Goal: Task Accomplishment & Management: Find specific page/section

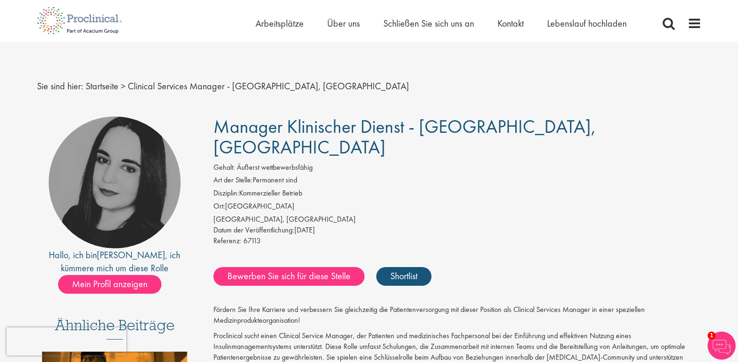
click at [686, 24] on div "Home Arbeitsplätze Über uns Schließen Sie sich uns an Kontakt Lebenslauf hochla…" at bounding box center [478, 25] width 446 height 19
click at [692, 24] on span at bounding box center [694, 23] width 14 height 14
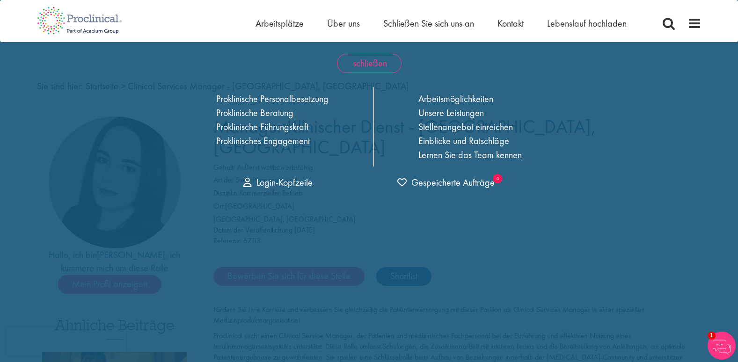
click at [378, 59] on font "schließen" at bounding box center [370, 63] width 34 height 12
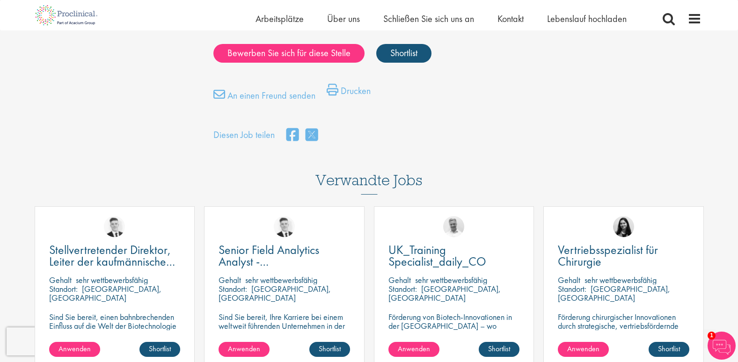
scroll to position [889, 0]
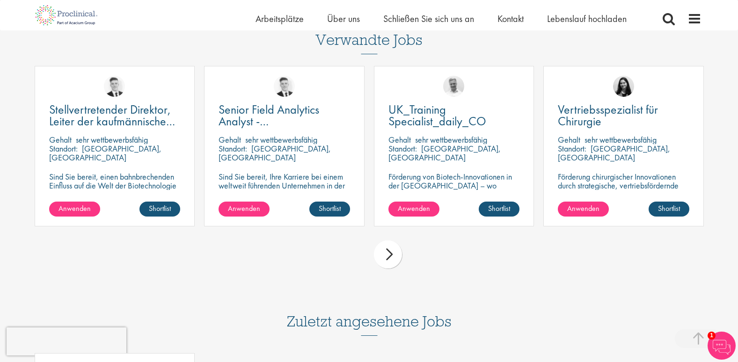
click at [390, 240] on div "nächster" at bounding box center [388, 254] width 28 height 28
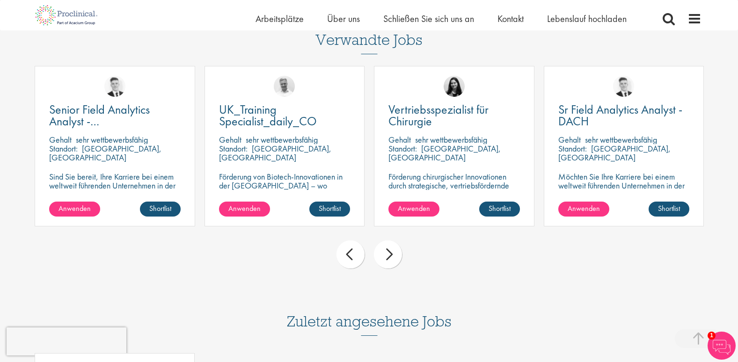
click at [390, 240] on div "nächster" at bounding box center [388, 254] width 28 height 28
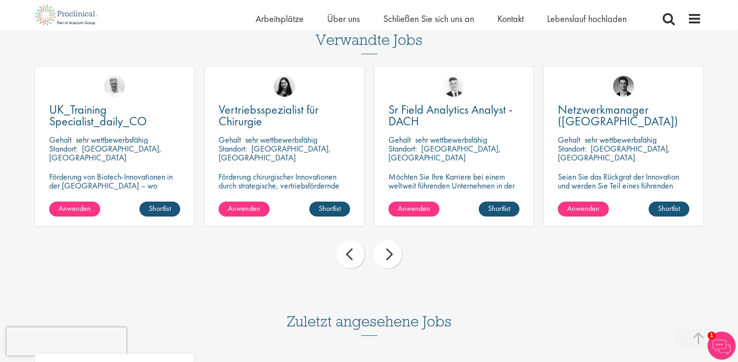
click at [390, 240] on div "nächster" at bounding box center [388, 254] width 28 height 28
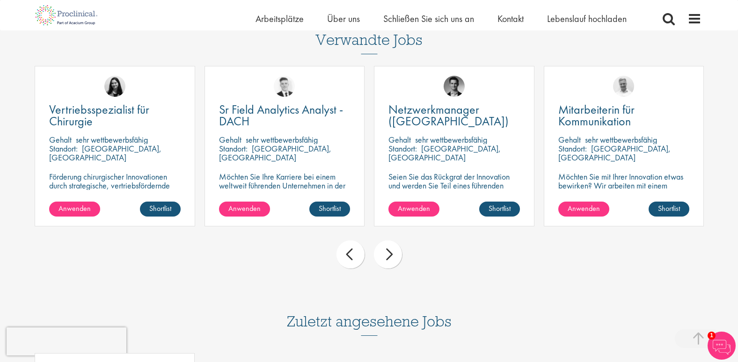
click at [390, 240] on div "nächster" at bounding box center [388, 254] width 28 height 28
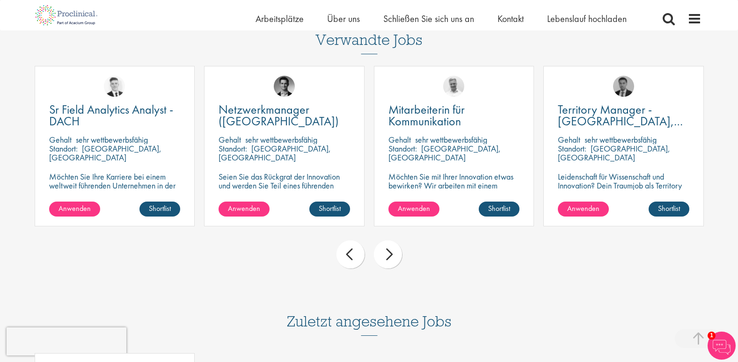
click at [390, 240] on div "nächster" at bounding box center [388, 254] width 28 height 28
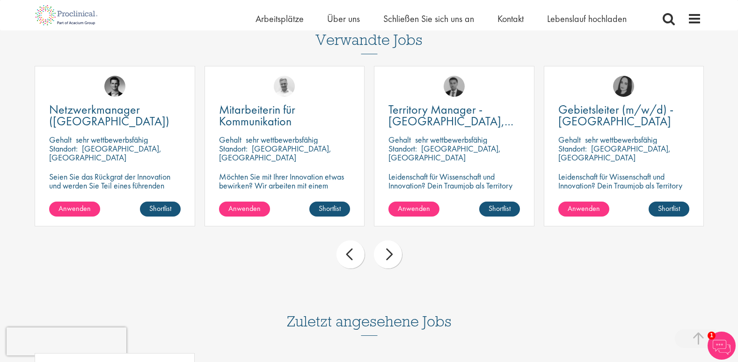
click at [390, 240] on div "nächster" at bounding box center [388, 254] width 28 height 28
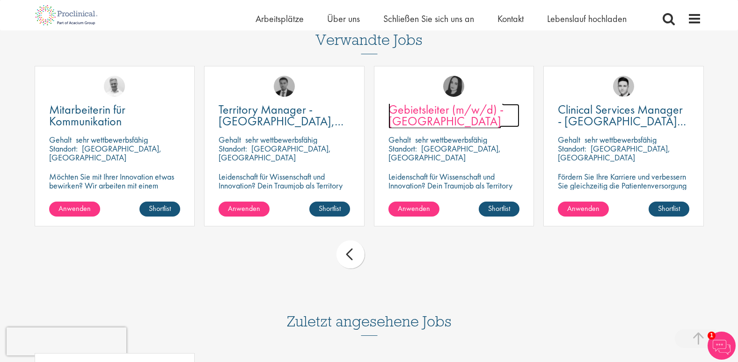
click at [422, 101] on span "Gebietsleiter (m/w/d) - Mecklenburg-Vorpommern" at bounding box center [445, 115] width 115 height 28
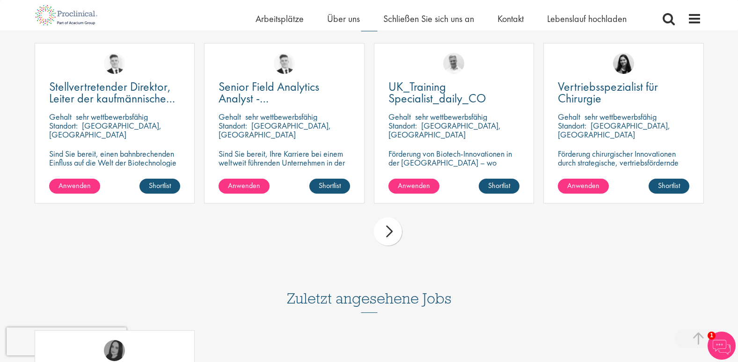
scroll to position [935, 0]
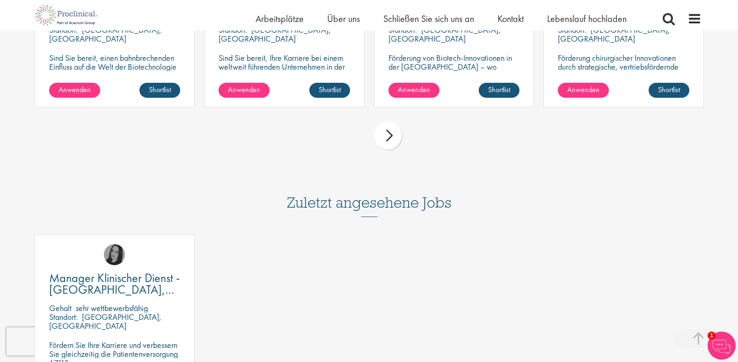
click at [391, 137] on div "nächster" at bounding box center [388, 136] width 28 height 28
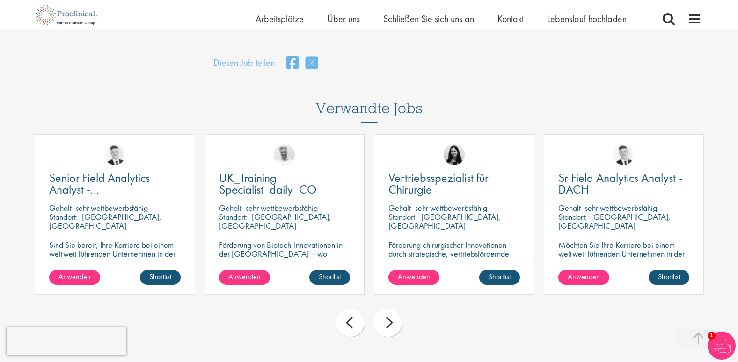
click at [392, 315] on div "nächster" at bounding box center [388, 323] width 28 height 28
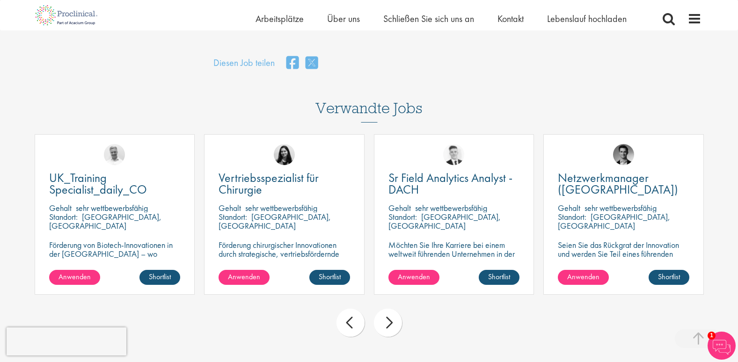
click at [392, 315] on div "nächster" at bounding box center [388, 323] width 28 height 28
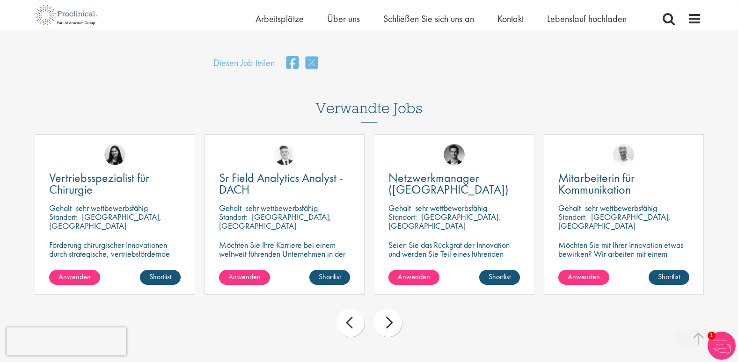
click at [392, 315] on div "nächster" at bounding box center [388, 323] width 28 height 28
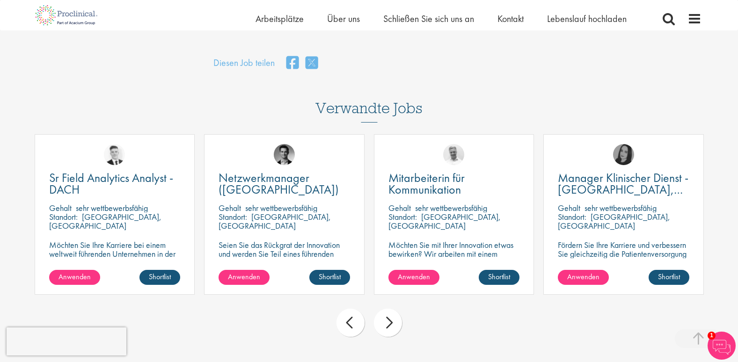
click at [392, 315] on div "nächster" at bounding box center [388, 323] width 28 height 28
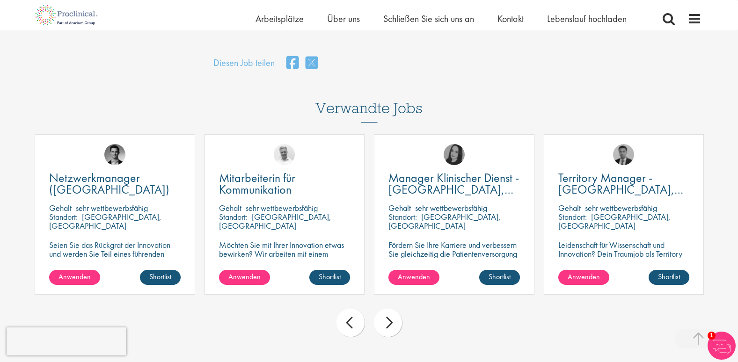
click at [392, 315] on div "nächster" at bounding box center [388, 323] width 28 height 28
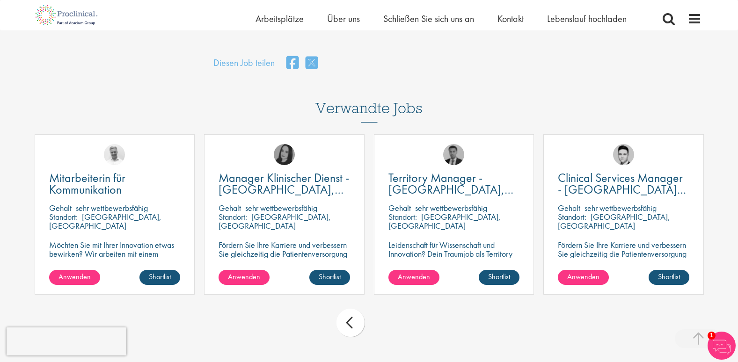
click at [392, 315] on div "Zurück nächster" at bounding box center [369, 324] width 678 height 41
click at [348, 313] on div "Zurück" at bounding box center [350, 323] width 28 height 28
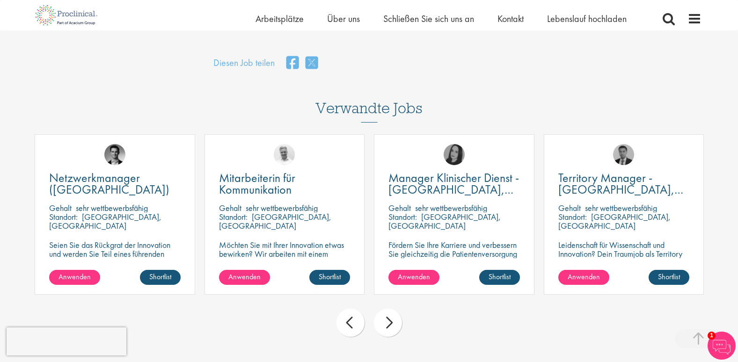
click at [348, 313] on div "Zurück" at bounding box center [350, 323] width 28 height 28
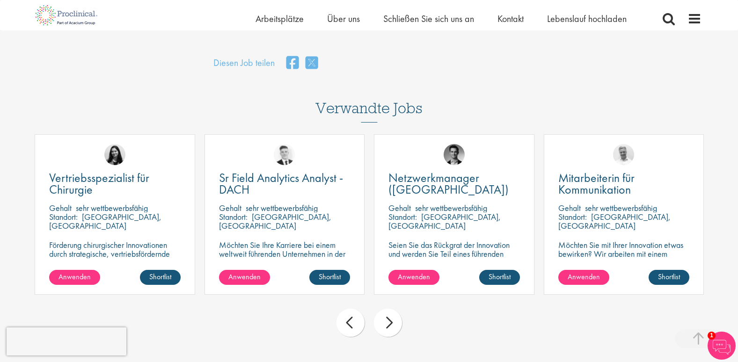
click at [348, 313] on div "Zurück" at bounding box center [350, 323] width 28 height 28
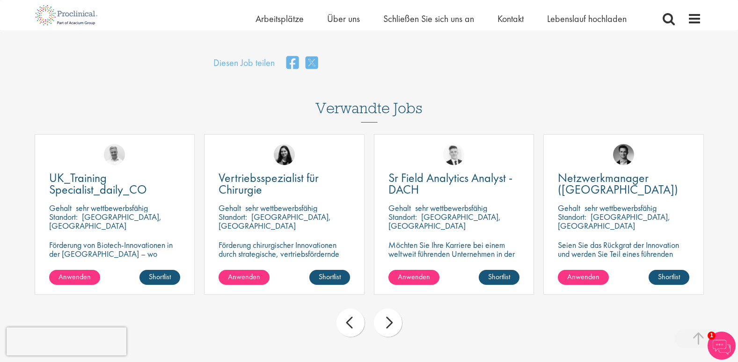
click at [348, 313] on div "Zurück" at bounding box center [350, 323] width 28 height 28
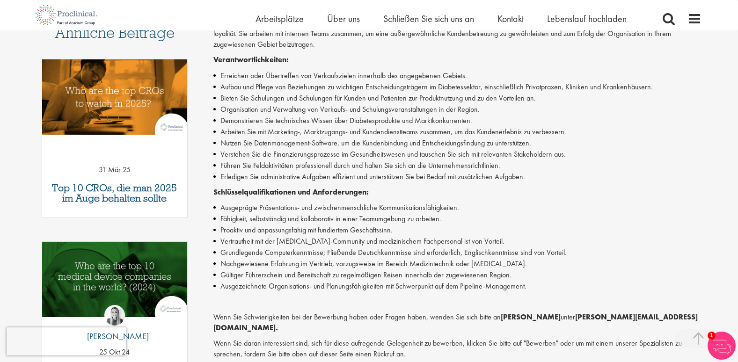
scroll to position [47, 0]
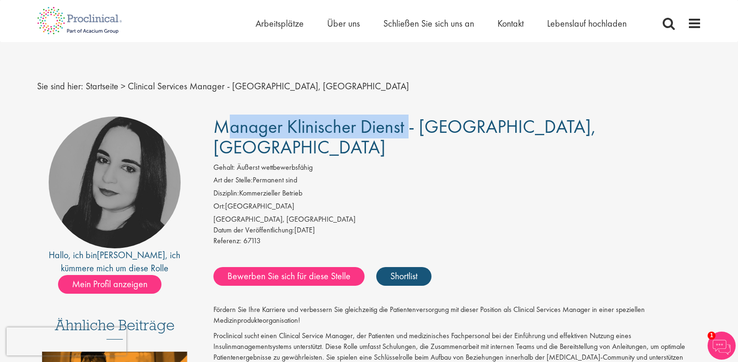
drag, startPoint x: 220, startPoint y: 125, endPoint x: 404, endPoint y: 128, distance: 183.4
click at [404, 128] on span "Manager Klinischer Dienst - [GEOGRAPHIC_DATA], [GEOGRAPHIC_DATA]" at bounding box center [404, 137] width 383 height 44
drag, startPoint x: 404, startPoint y: 128, endPoint x: 392, endPoint y: 129, distance: 11.3
copy span "Manager Klinischer Dienst"
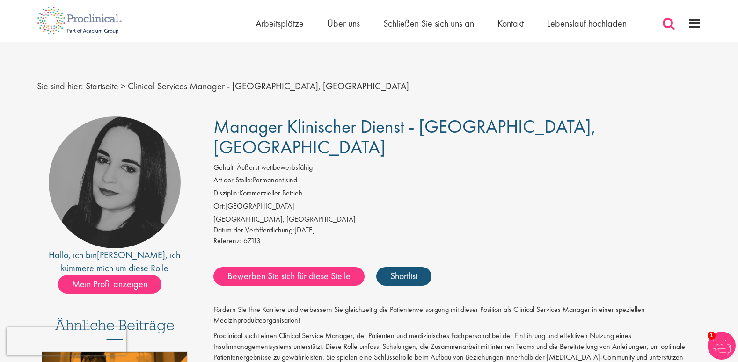
click at [666, 22] on span at bounding box center [668, 23] width 14 height 14
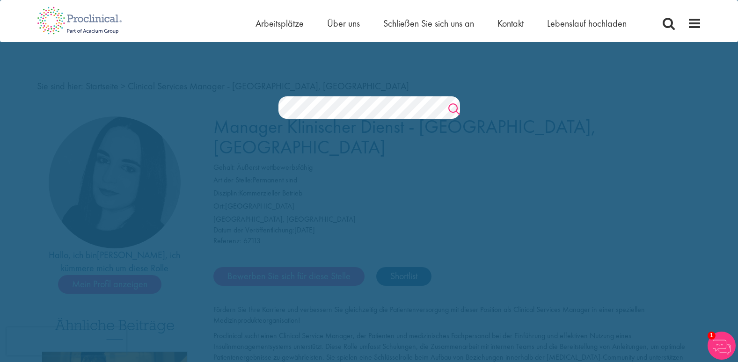
click at [452, 106] on link "Suchen" at bounding box center [454, 110] width 12 height 19
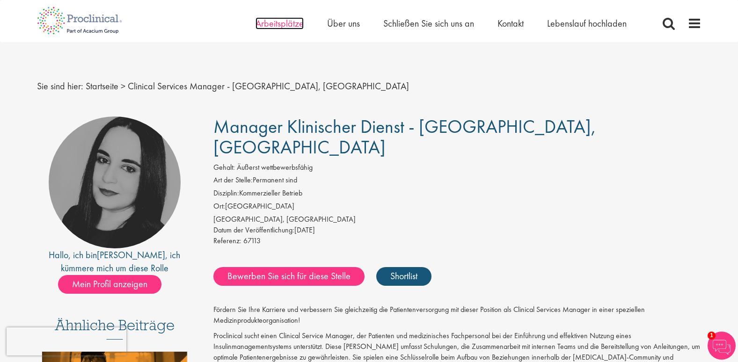
click at [262, 22] on span "Arbeitsplätze" at bounding box center [279, 23] width 48 height 12
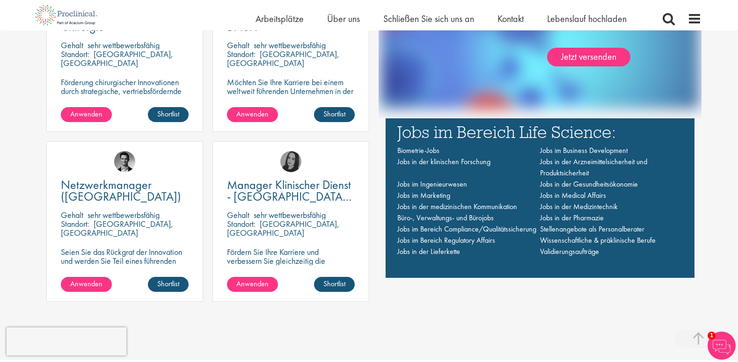
scroll to position [702, 0]
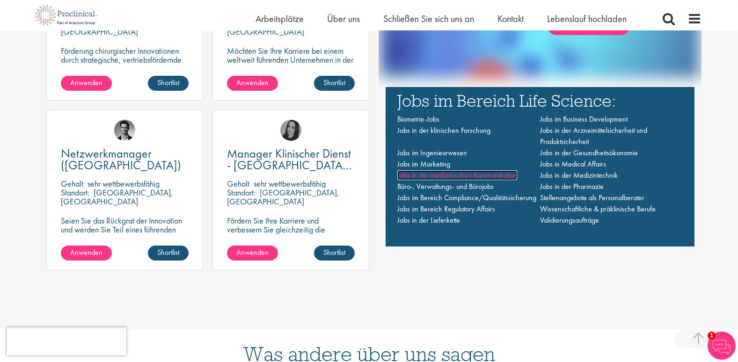
click at [445, 178] on span "Jobs in der medizinischen Kommunikation" at bounding box center [457, 175] width 120 height 10
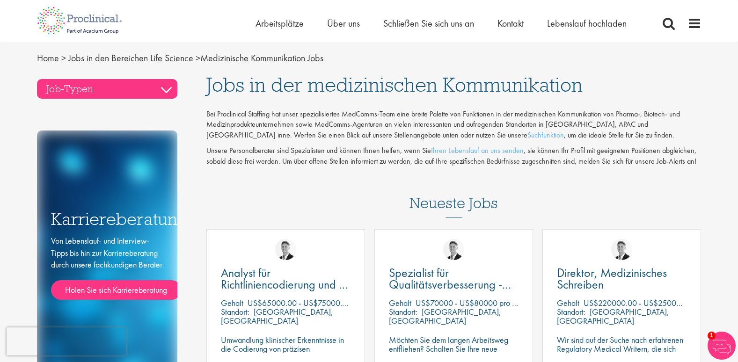
click at [85, 90] on h3 "Job-Typen" at bounding box center [107, 89] width 140 height 20
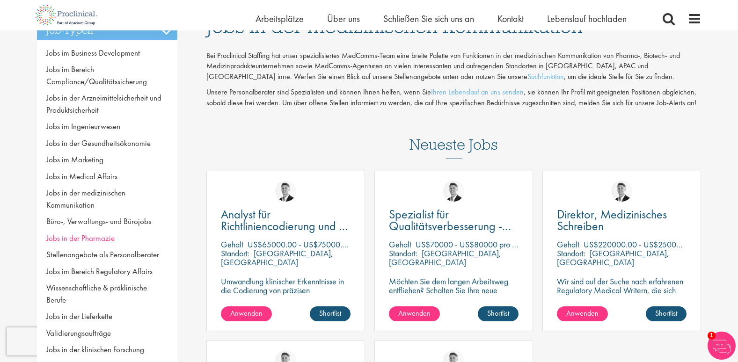
scroll to position [94, 0]
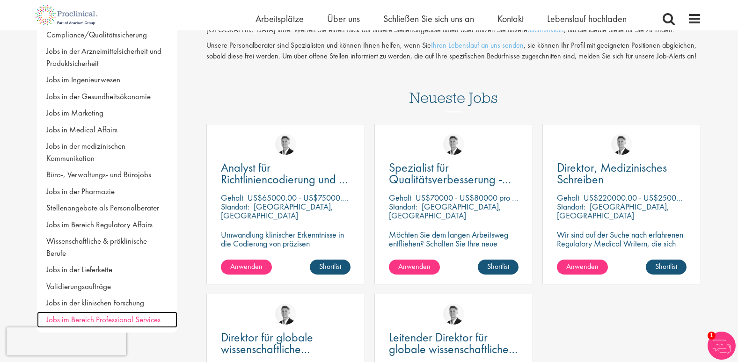
click at [135, 314] on span "Jobs im Bereich Professional Services" at bounding box center [103, 319] width 114 height 10
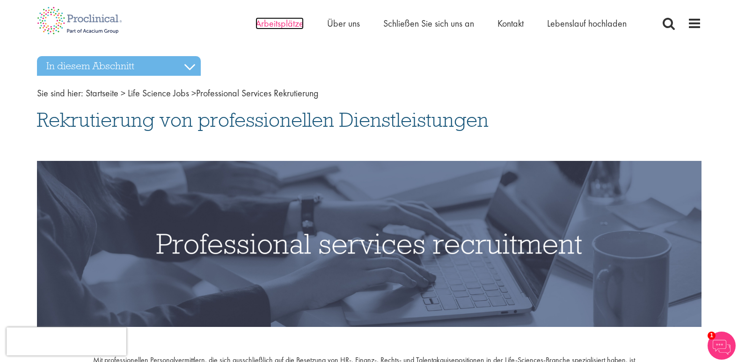
click at [288, 21] on span "Arbeitsplätze" at bounding box center [279, 23] width 48 height 12
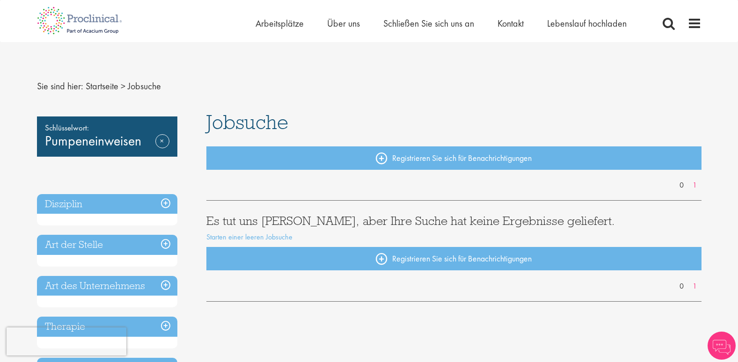
click at [123, 145] on font "Pumpeneinweisen" at bounding box center [93, 141] width 96 height 18
click at [165, 141] on link "Entfernen" at bounding box center [162, 147] width 14 height 27
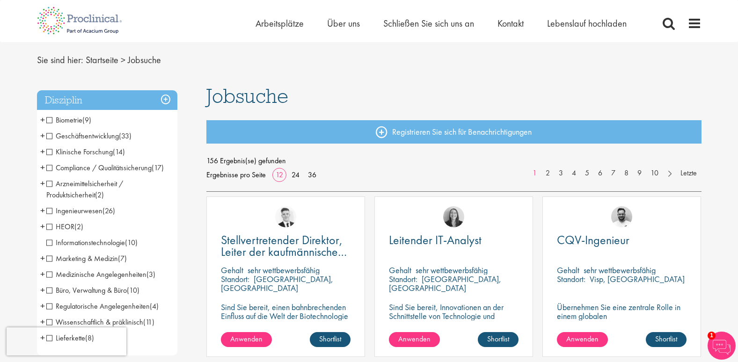
scroll to position [47, 0]
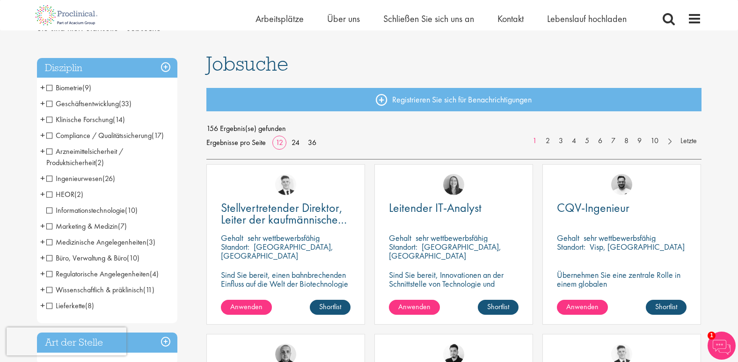
click at [123, 246] on span "Medizinische Angelegenheiten" at bounding box center [96, 242] width 100 height 10
